Goal: Task Accomplishment & Management: Use online tool/utility

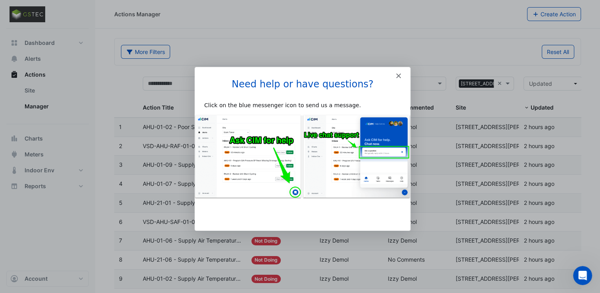
click at [396, 74] on icon "Close" at bounding box center [397, 75] width 5 height 5
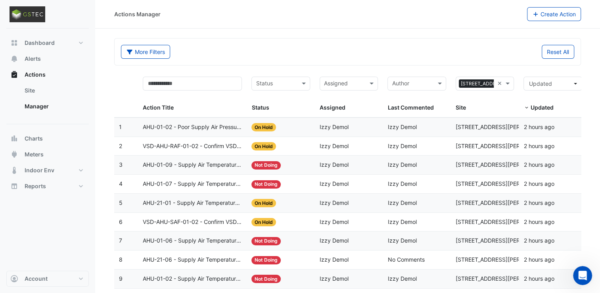
scroll to position [34, 0]
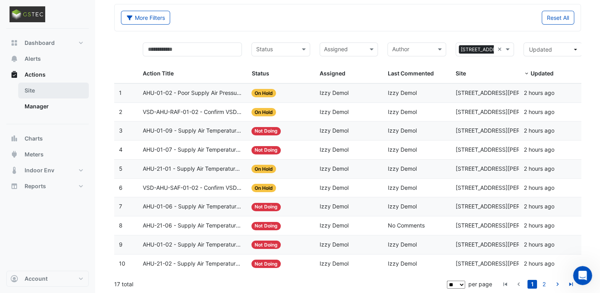
click at [57, 90] on link "Site" at bounding box center [53, 90] width 71 height 16
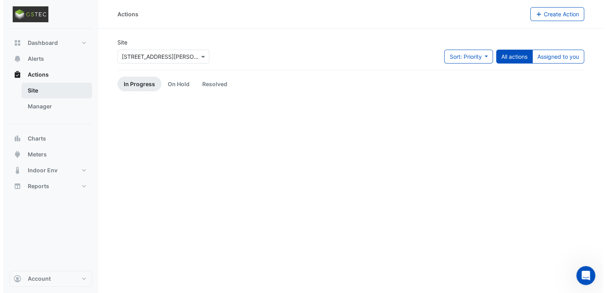
scroll to position [0, 0]
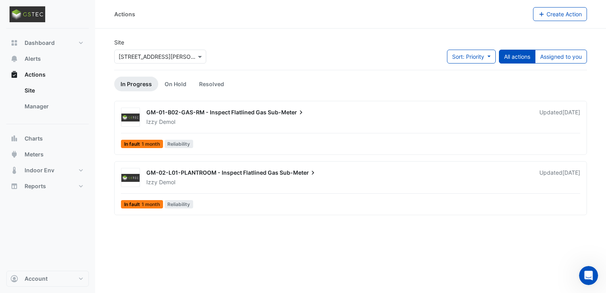
click at [289, 174] on span "Sub-Meter" at bounding box center [298, 173] width 37 height 8
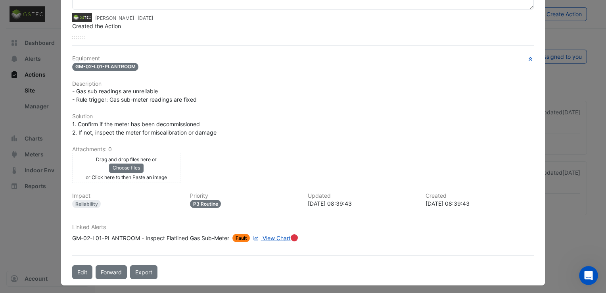
scroll to position [82, 0]
click at [174, 121] on span "1. Confirm if the meter has been decommissioned 2. If not, inspect the meter fo…" at bounding box center [144, 127] width 144 height 15
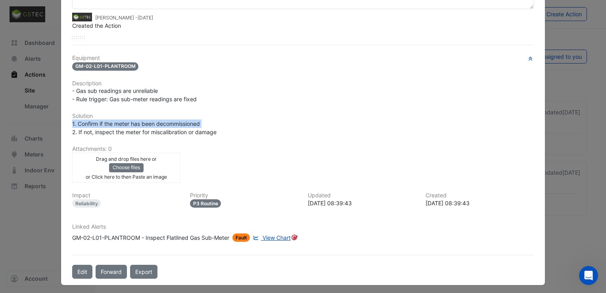
click at [174, 121] on span "1. Confirm if the meter has been decommissioned 2. If not, inspect the meter fo…" at bounding box center [144, 127] width 144 height 15
drag, startPoint x: 174, startPoint y: 121, endPoint x: 174, endPoint y: 131, distance: 9.9
click at [174, 131] on span "1. Confirm if the meter has been decommissioned 2. If not, inspect the meter fo…" at bounding box center [144, 127] width 144 height 15
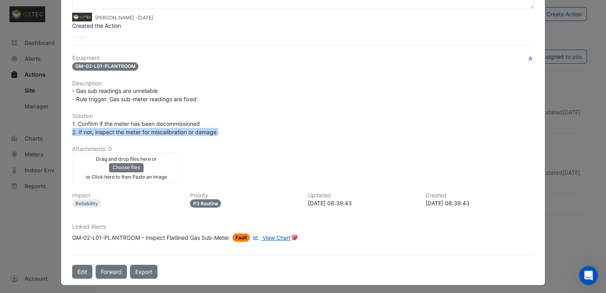
click at [174, 131] on span "1. Confirm if the meter has been decommissioned 2. If not, inspect the meter fo…" at bounding box center [144, 127] width 144 height 15
drag, startPoint x: 174, startPoint y: 131, endPoint x: 267, endPoint y: 150, distance: 94.7
click at [267, 150] on div "Equipment GM-02-L01-PLANTROOM Description - Gas sub readings are unreliable - R…" at bounding box center [303, 151] width 462 height 193
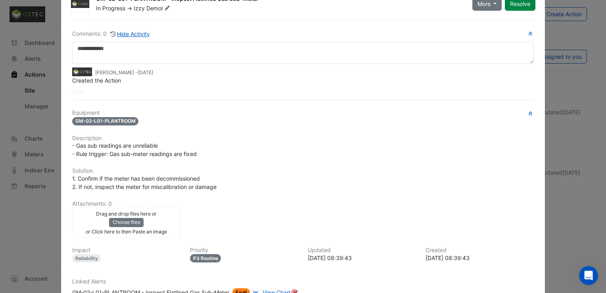
scroll to position [0, 0]
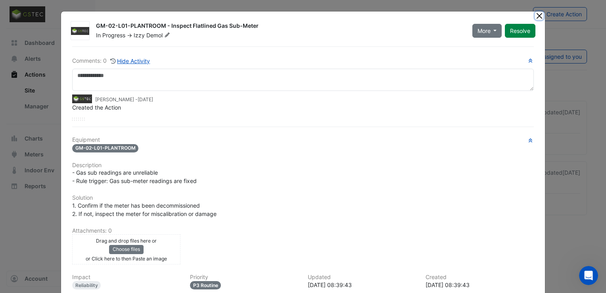
click at [535, 17] on button "Close" at bounding box center [539, 16] width 8 height 8
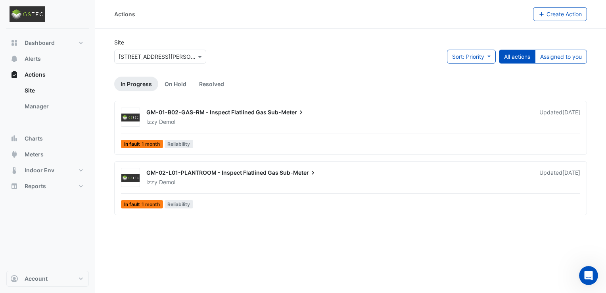
click at [262, 115] on span "GM-01-B02-GAS-RM - Inspect Flatlined Gas" at bounding box center [206, 112] width 120 height 7
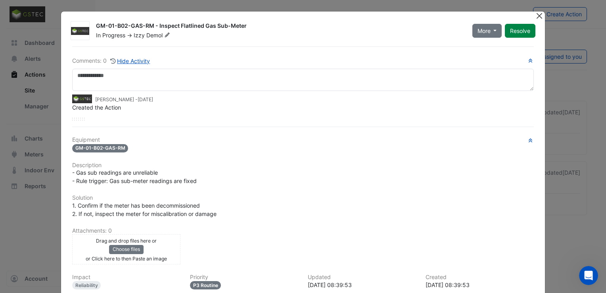
click at [538, 15] on button "Close" at bounding box center [539, 16] width 8 height 8
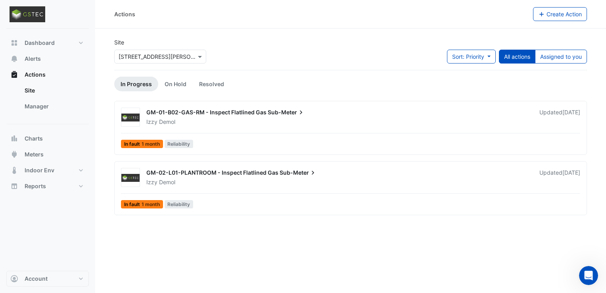
click at [256, 115] on span "GM-01-B02-GAS-RM - Inspect Flatlined Gas" at bounding box center [206, 112] width 120 height 7
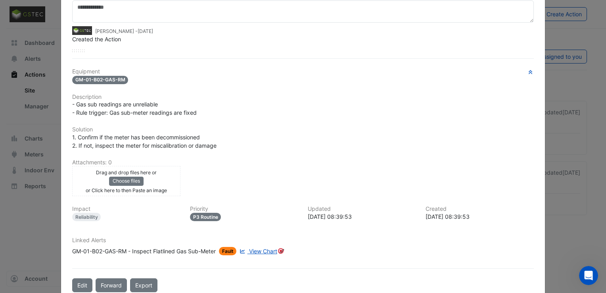
scroll to position [82, 0]
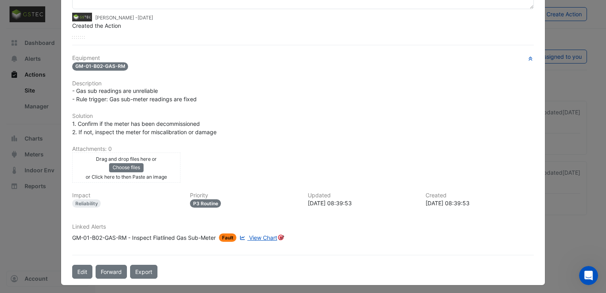
click at [261, 234] on span "View Chart" at bounding box center [263, 237] width 28 height 7
